Goal: Information Seeking & Learning: Learn about a topic

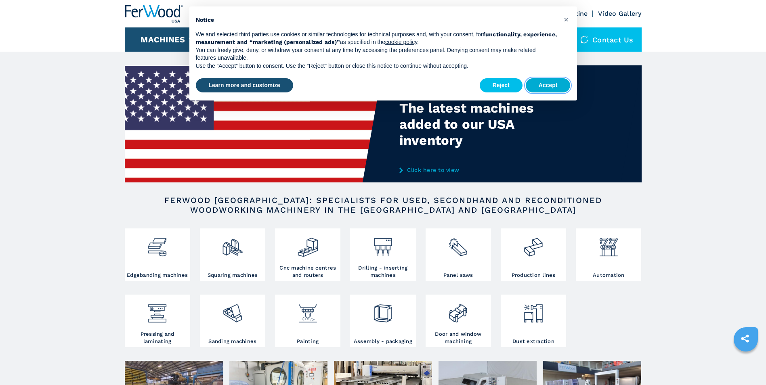
click at [535, 84] on button "Accept" at bounding box center [548, 85] width 45 height 15
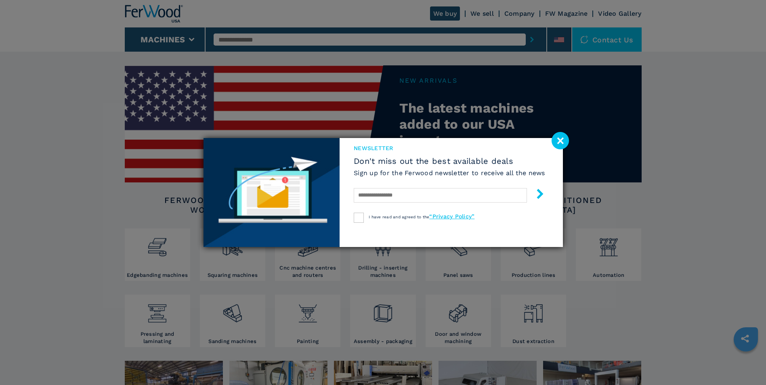
click at [563, 141] on image at bounding box center [559, 140] width 17 height 17
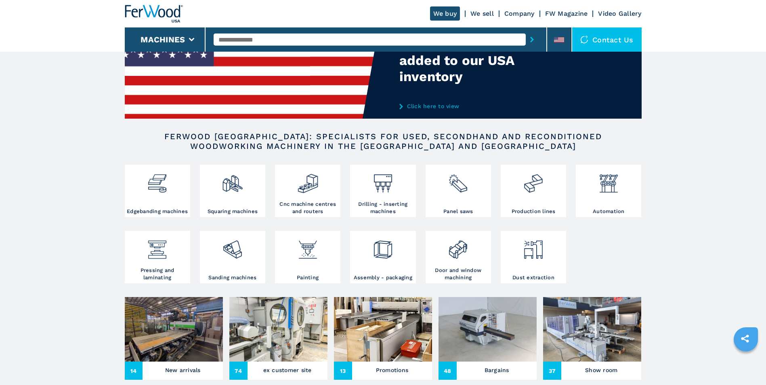
scroll to position [50, 0]
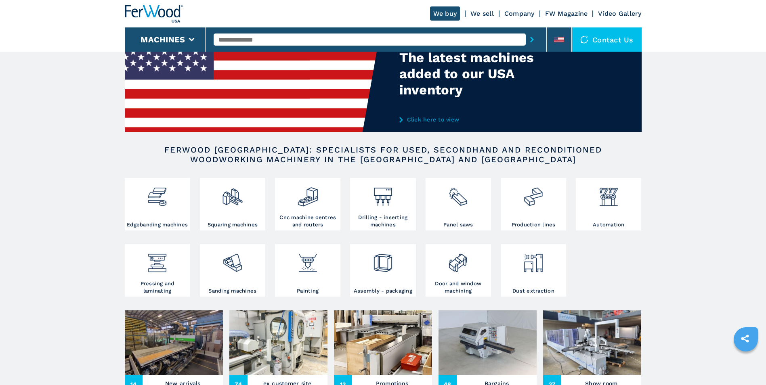
click at [519, 12] on link "Company" at bounding box center [519, 14] width 30 height 8
click at [516, 14] on link "Company" at bounding box center [519, 14] width 30 height 8
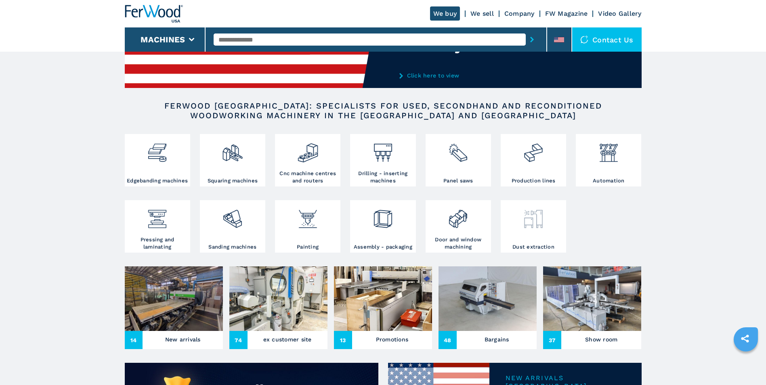
scroll to position [131, 0]
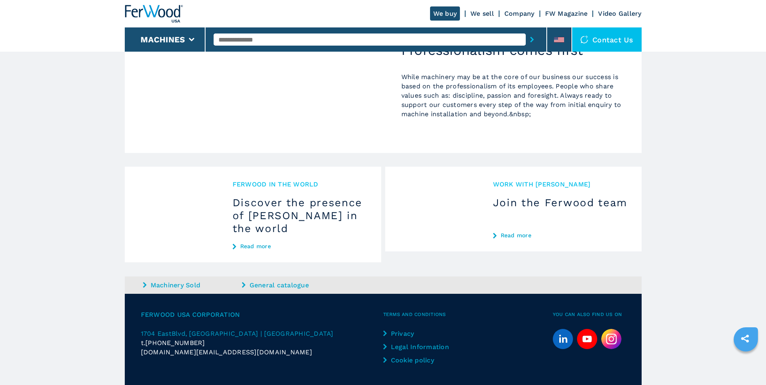
scroll to position [732, 0]
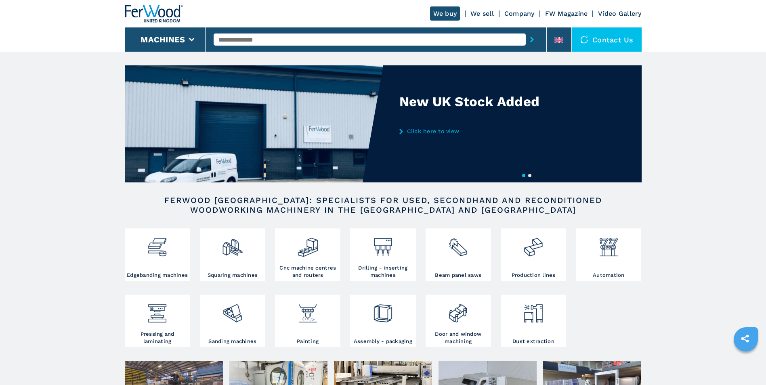
click at [437, 130] on link "Click here to view" at bounding box center [478, 131] width 158 height 6
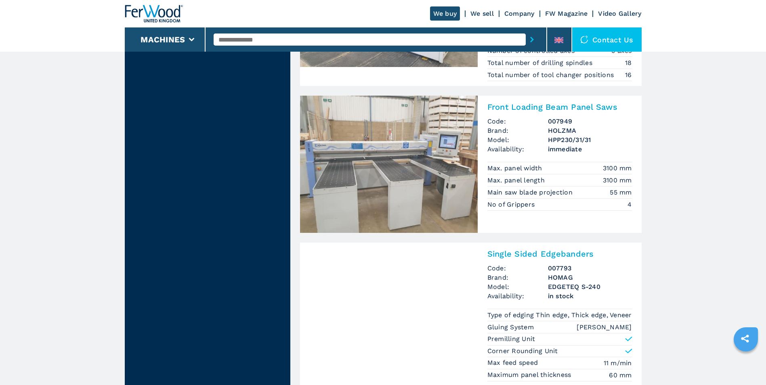
scroll to position [1695, 0]
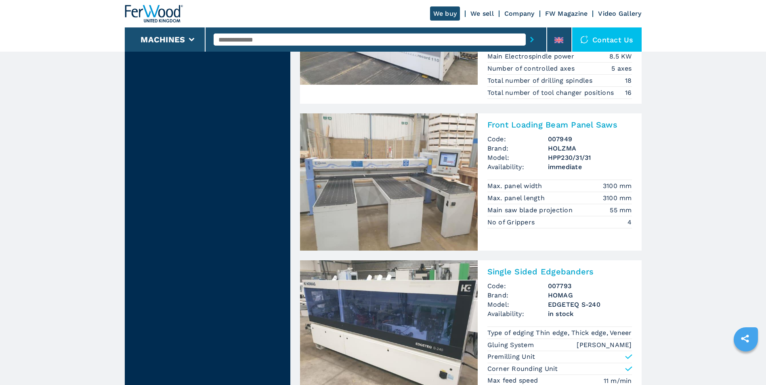
click at [534, 276] on h3 "Single Sided Edgebanders" at bounding box center [559, 272] width 144 height 10
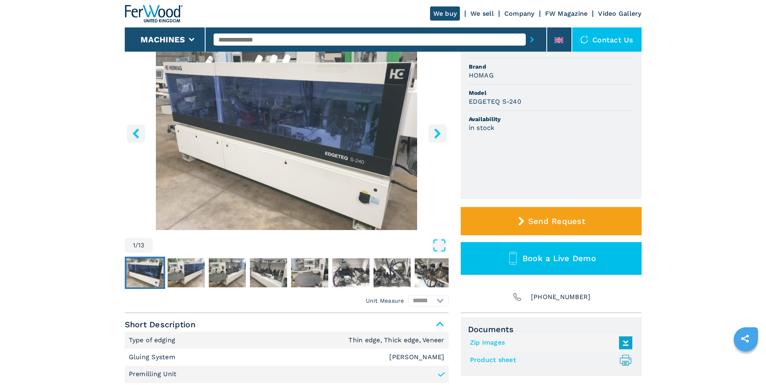
scroll to position [40, 0]
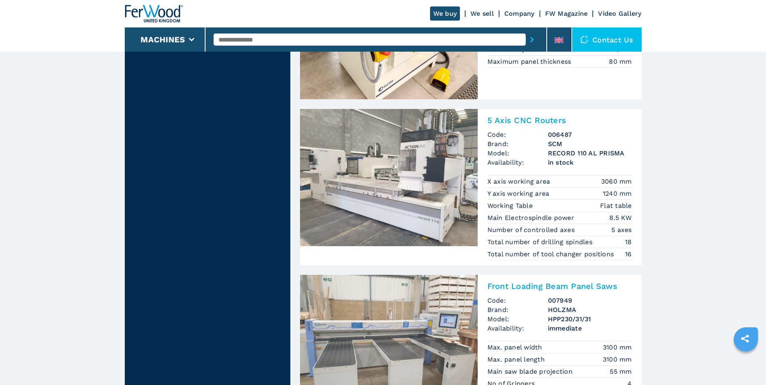
scroll to position [1695, 0]
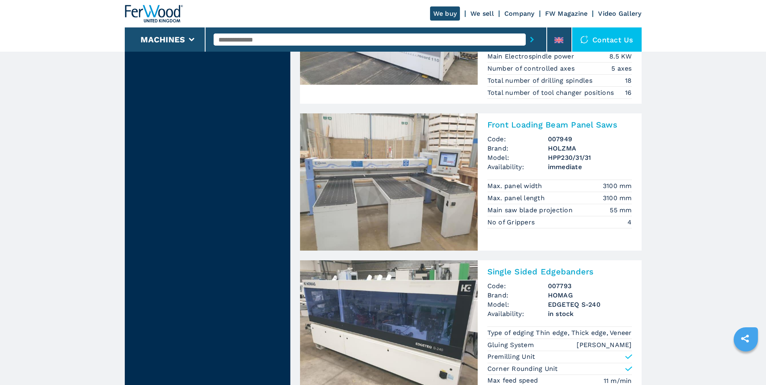
click at [424, 225] on img at bounding box center [389, 181] width 178 height 137
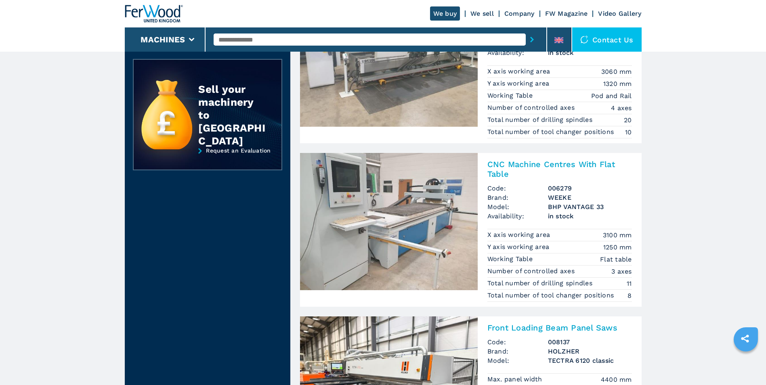
scroll to position [242, 0]
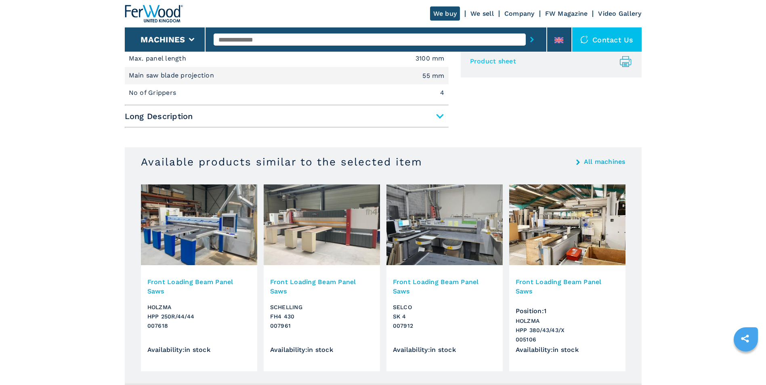
scroll to position [404, 0]
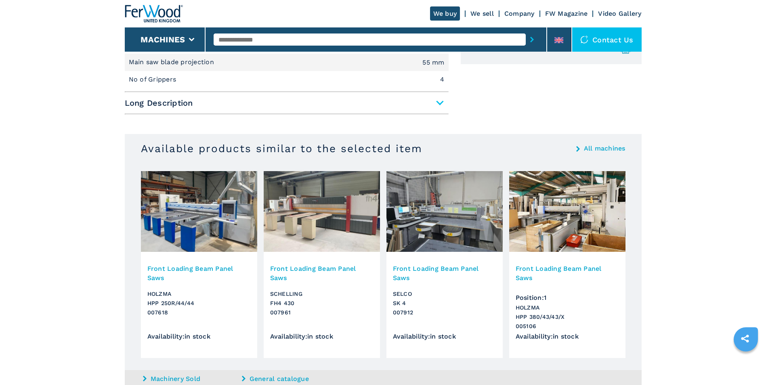
click at [565, 220] on img at bounding box center [567, 211] width 116 height 81
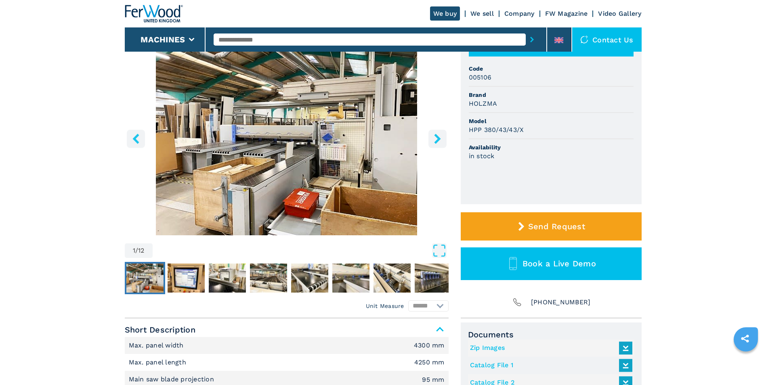
scroll to position [121, 0]
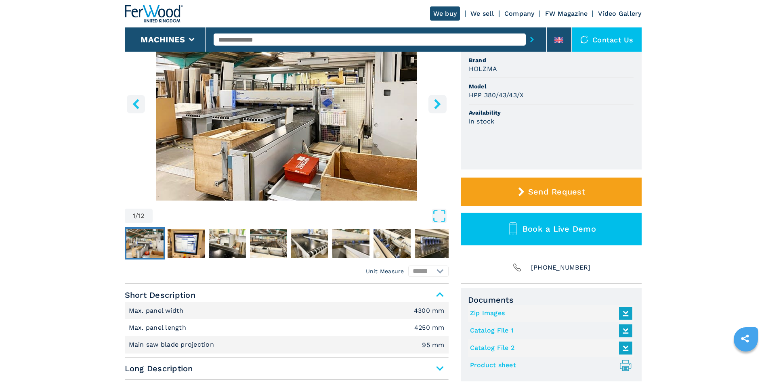
click at [437, 106] on icon "right-button" at bounding box center [437, 104] width 6 height 10
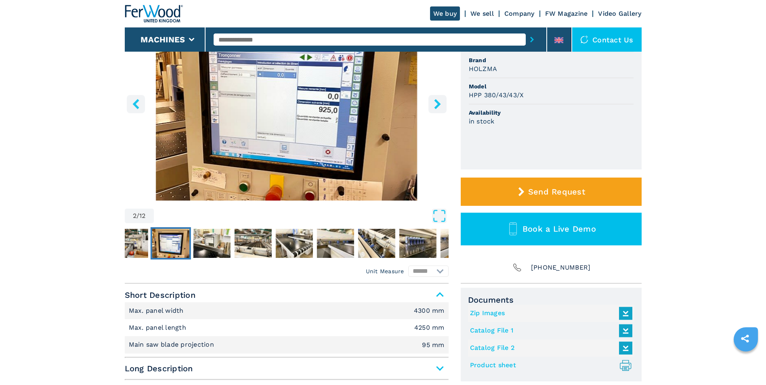
click at [437, 106] on icon "right-button" at bounding box center [437, 104] width 6 height 10
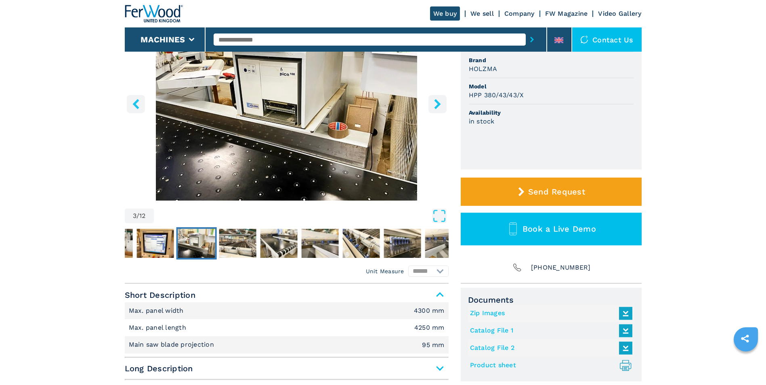
click at [437, 106] on icon "right-button" at bounding box center [437, 104] width 6 height 10
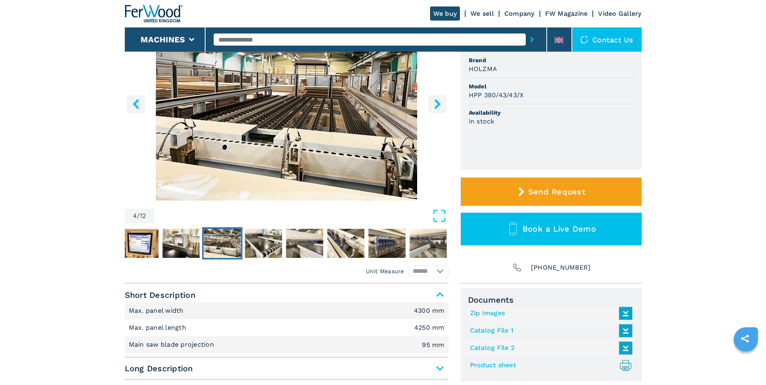
click at [437, 106] on icon "right-button" at bounding box center [437, 104] width 6 height 10
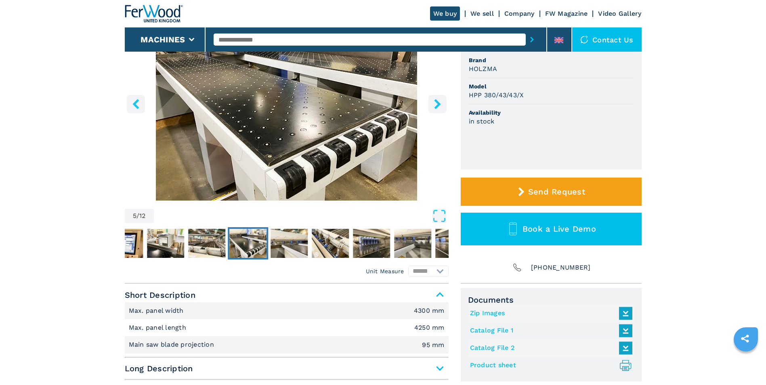
click at [437, 106] on icon "right-button" at bounding box center [437, 104] width 6 height 10
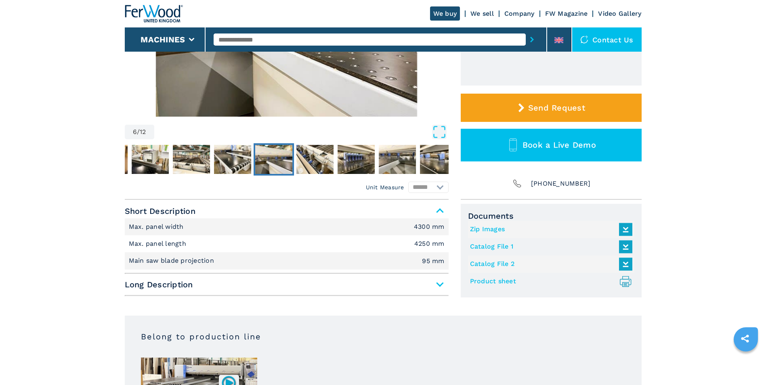
scroll to position [202, 0]
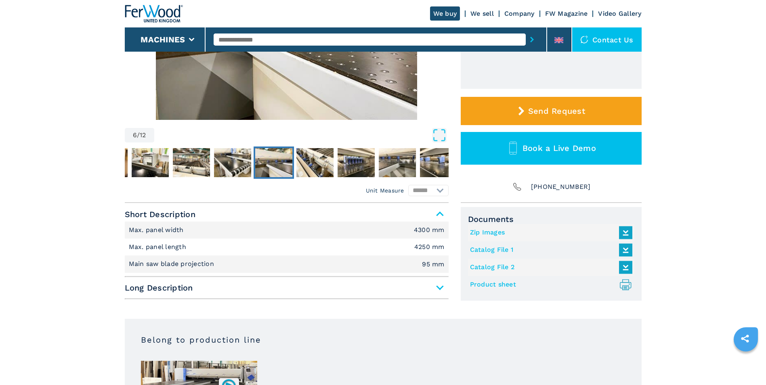
click at [438, 288] on span "Long Description" at bounding box center [287, 288] width 324 height 15
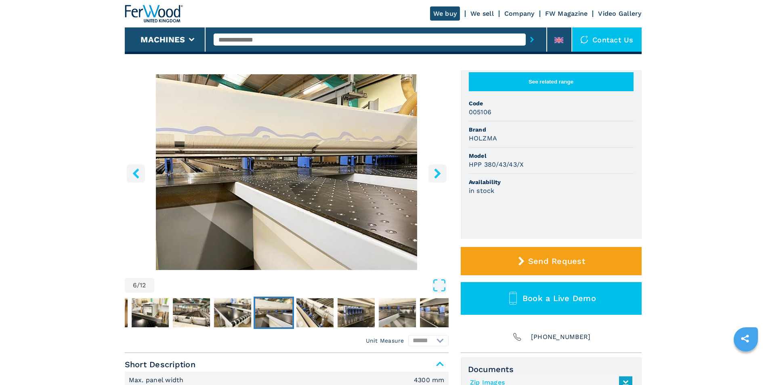
scroll to position [40, 0]
